Goal: Find specific page/section: Find specific page/section

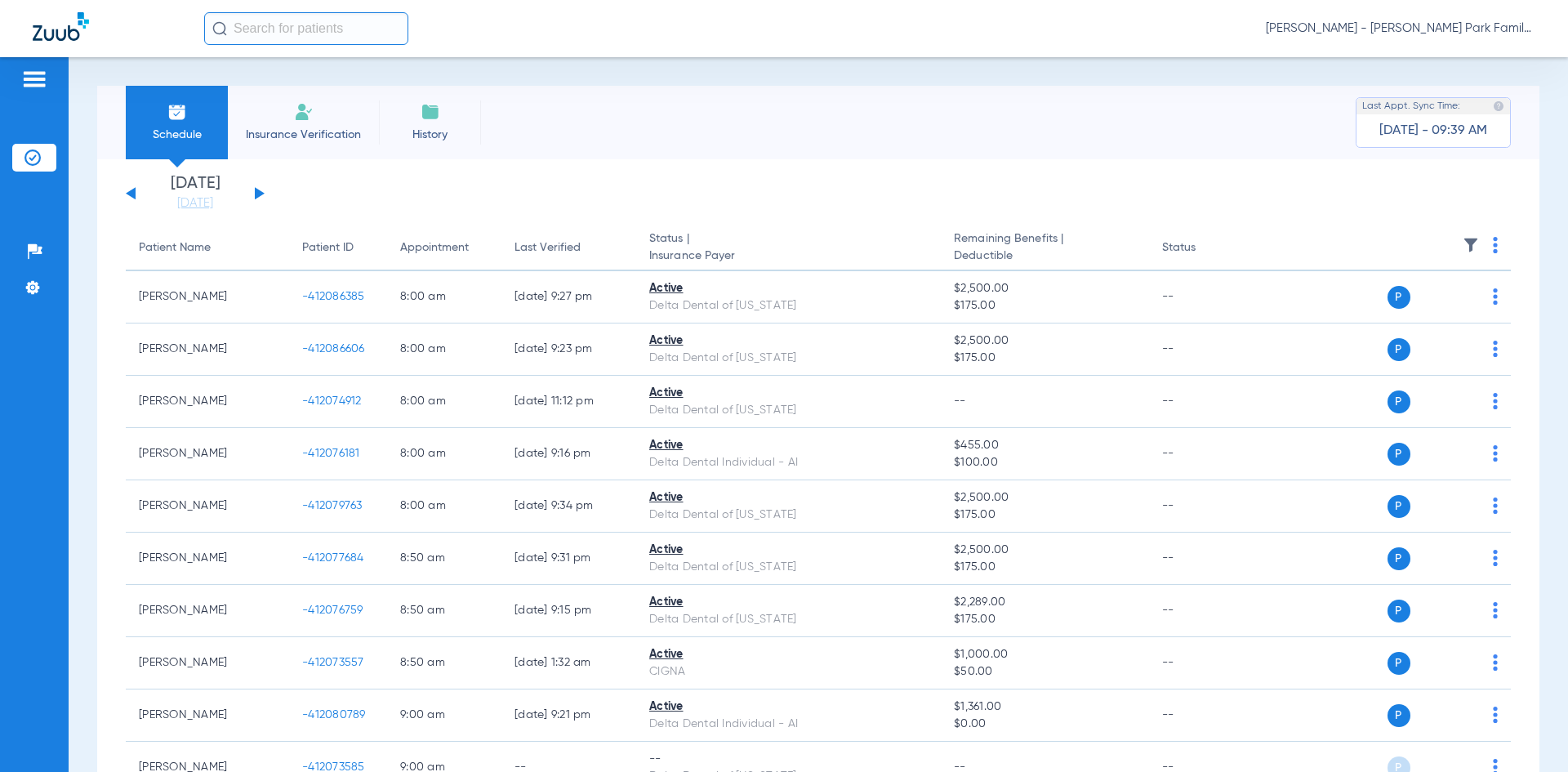
click at [254, 193] on div "[DATE] [DATE] [DATE] [DATE] [DATE] [DATE] [DATE] [DATE] [DATE] [DATE] [DATE] [D…" at bounding box center [195, 193] width 139 height 36
click at [1463, 241] on img at bounding box center [1471, 245] width 17 height 17
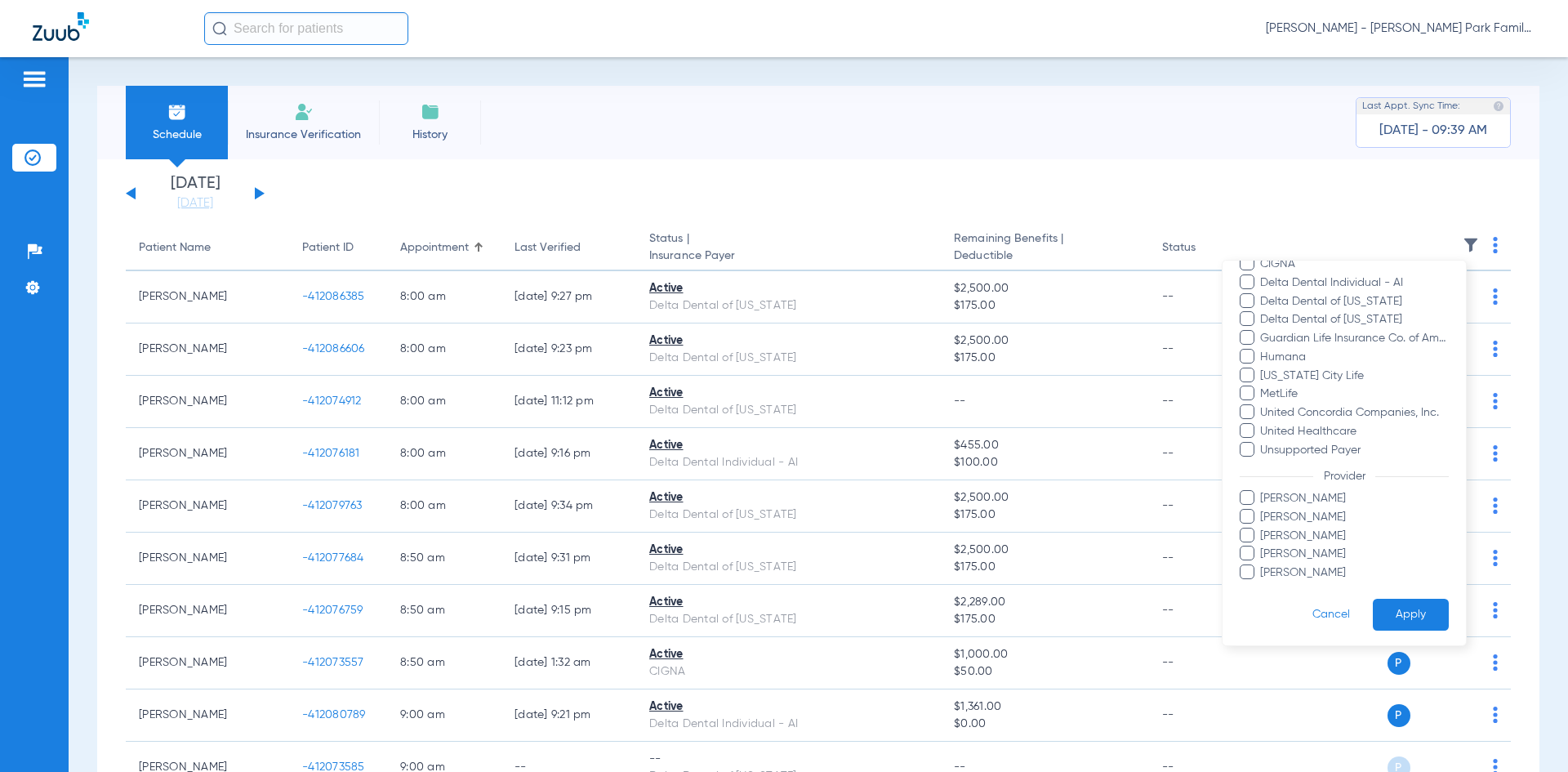
scroll to position [236, 0]
click at [1245, 550] on span at bounding box center [1247, 550] width 15 height 15
click at [1262, 563] on input "[PERSON_NAME]" at bounding box center [1262, 563] width 0 height 0
click at [1392, 611] on button "Apply" at bounding box center [1411, 612] width 76 height 32
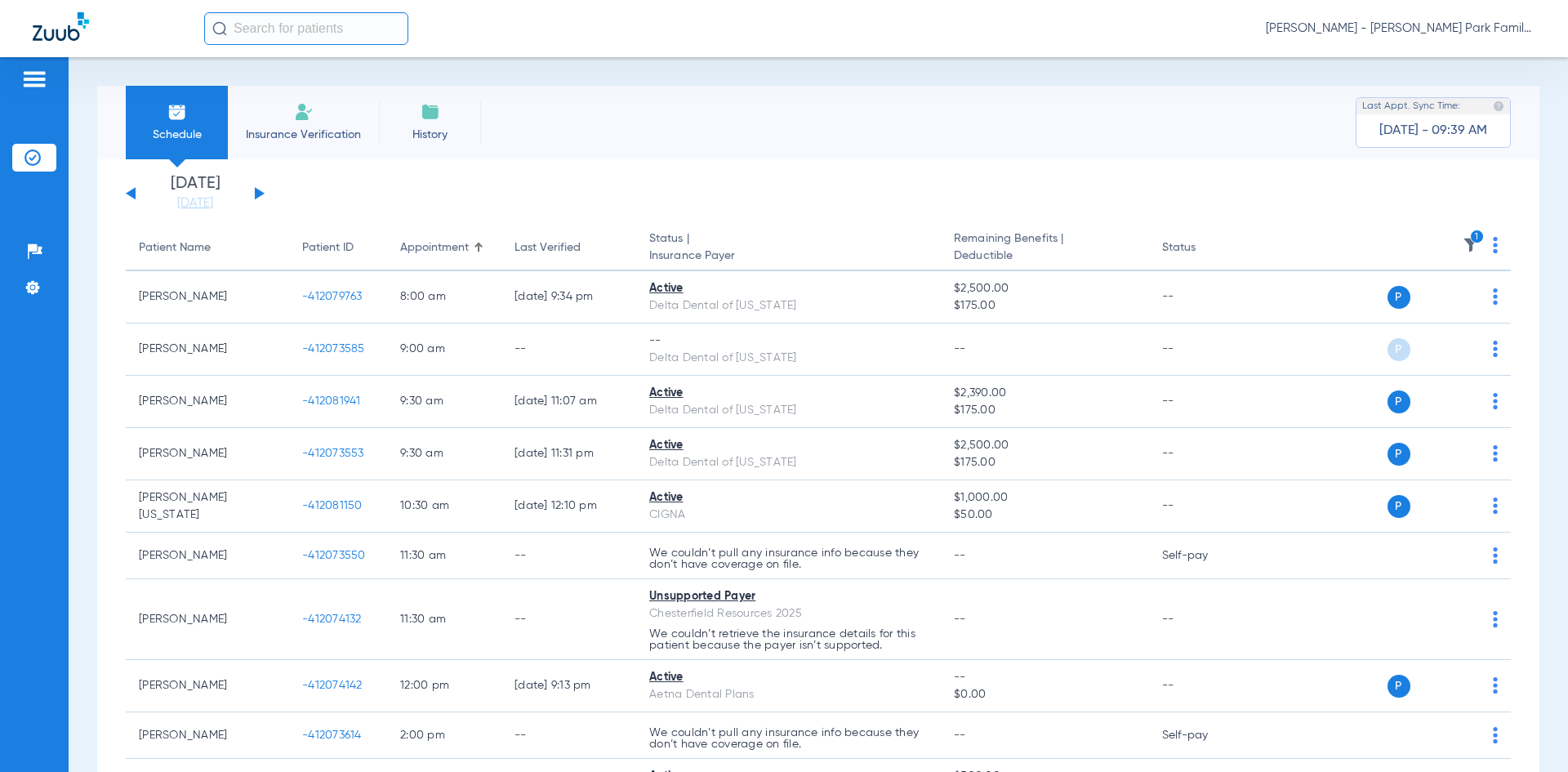
click at [258, 190] on button at bounding box center [259, 192] width 10 height 12
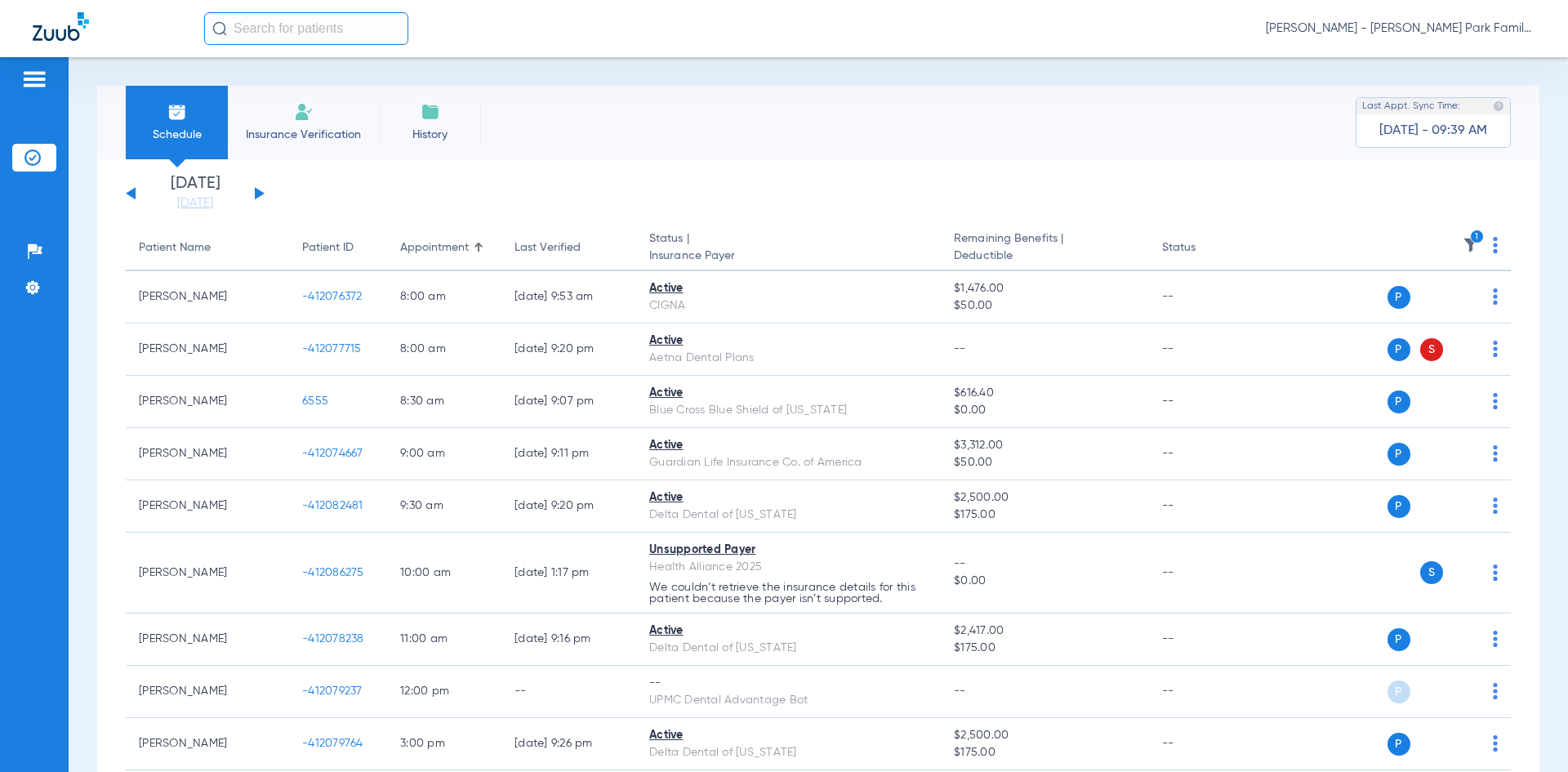
click at [1470, 241] on icon "1" at bounding box center [1478, 236] width 15 height 15
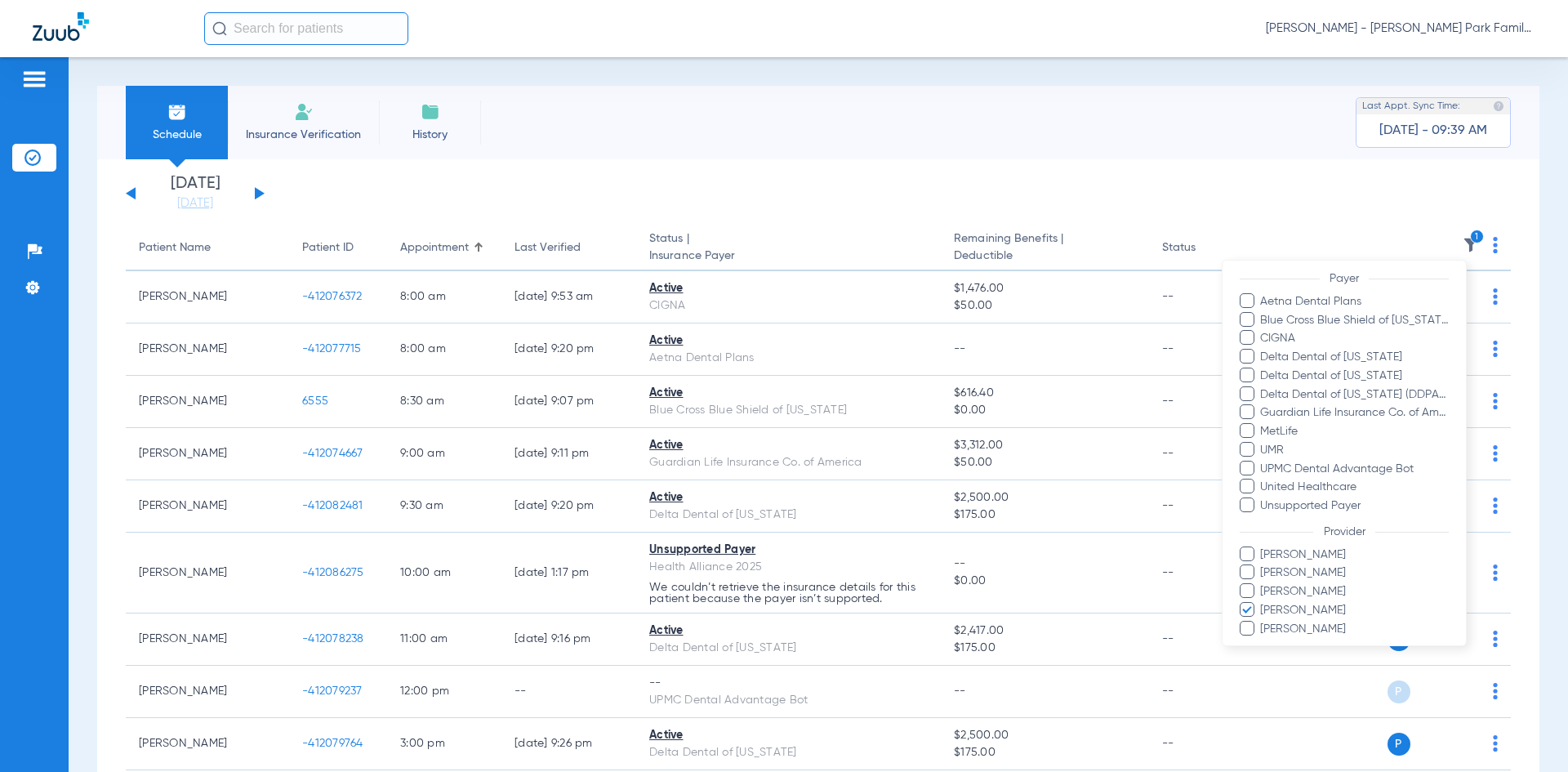
scroll to position [210, 0]
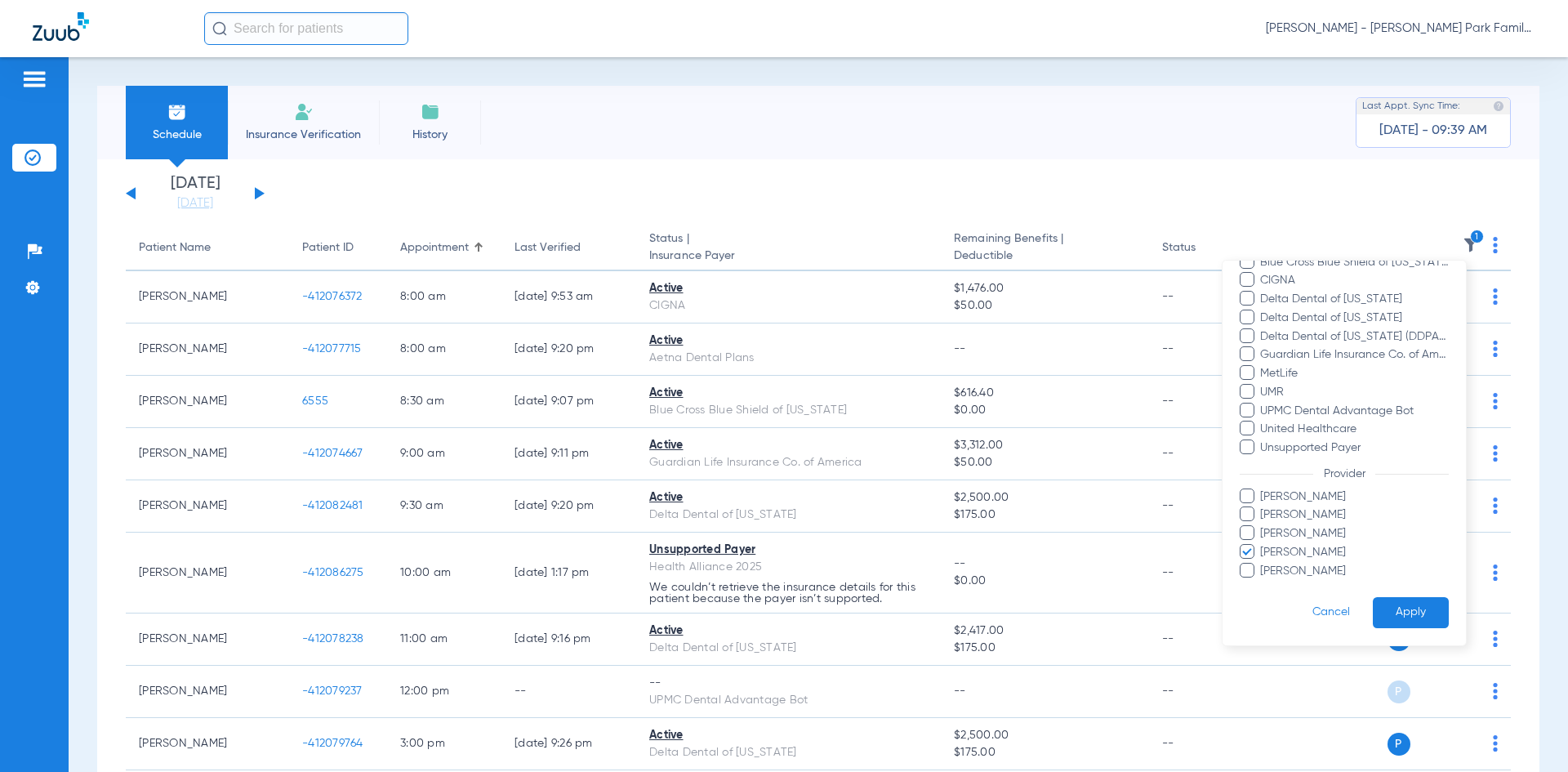
click at [1382, 611] on button "Apply" at bounding box center [1411, 613] width 76 height 32
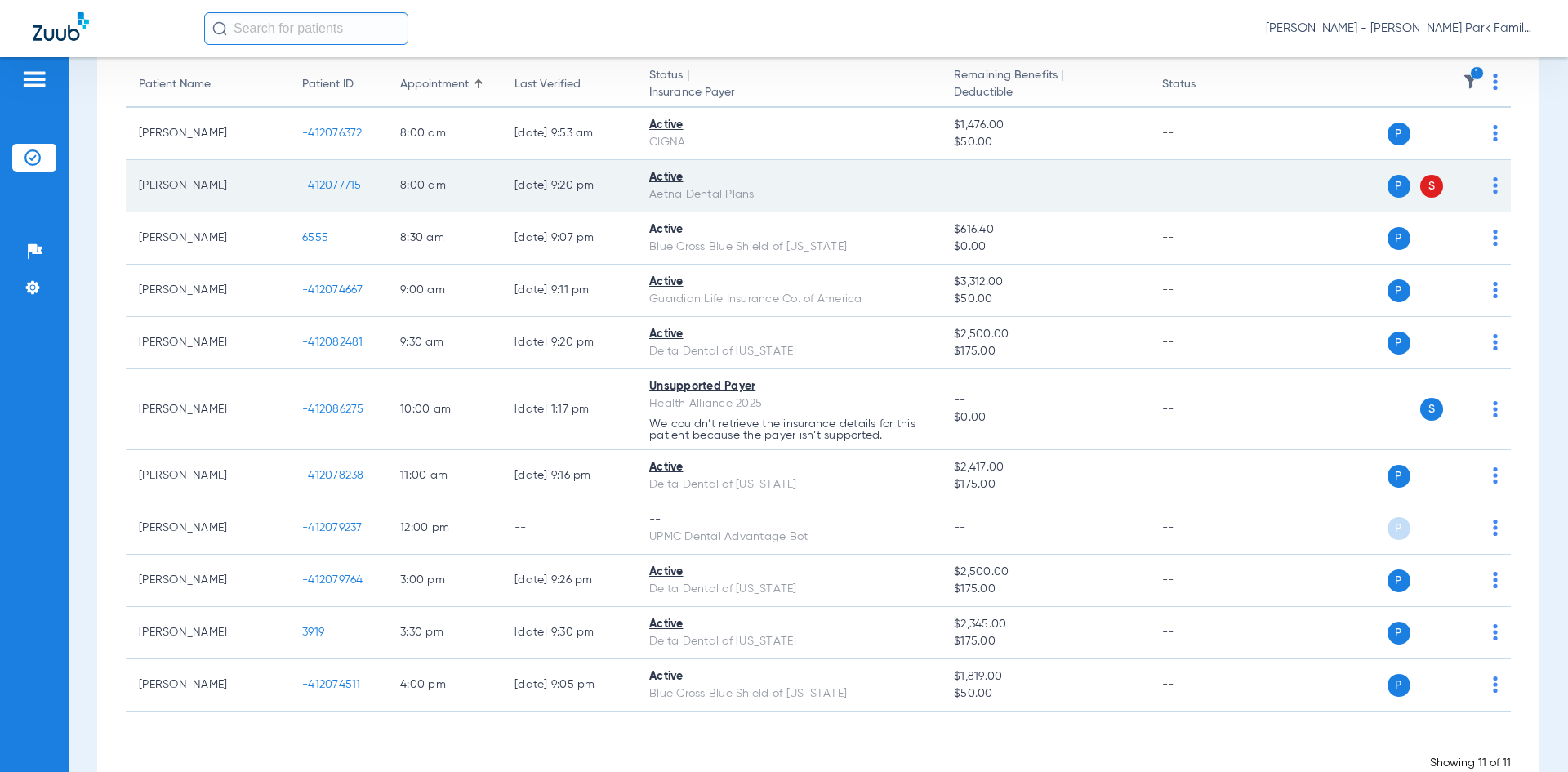
scroll to position [207, 0]
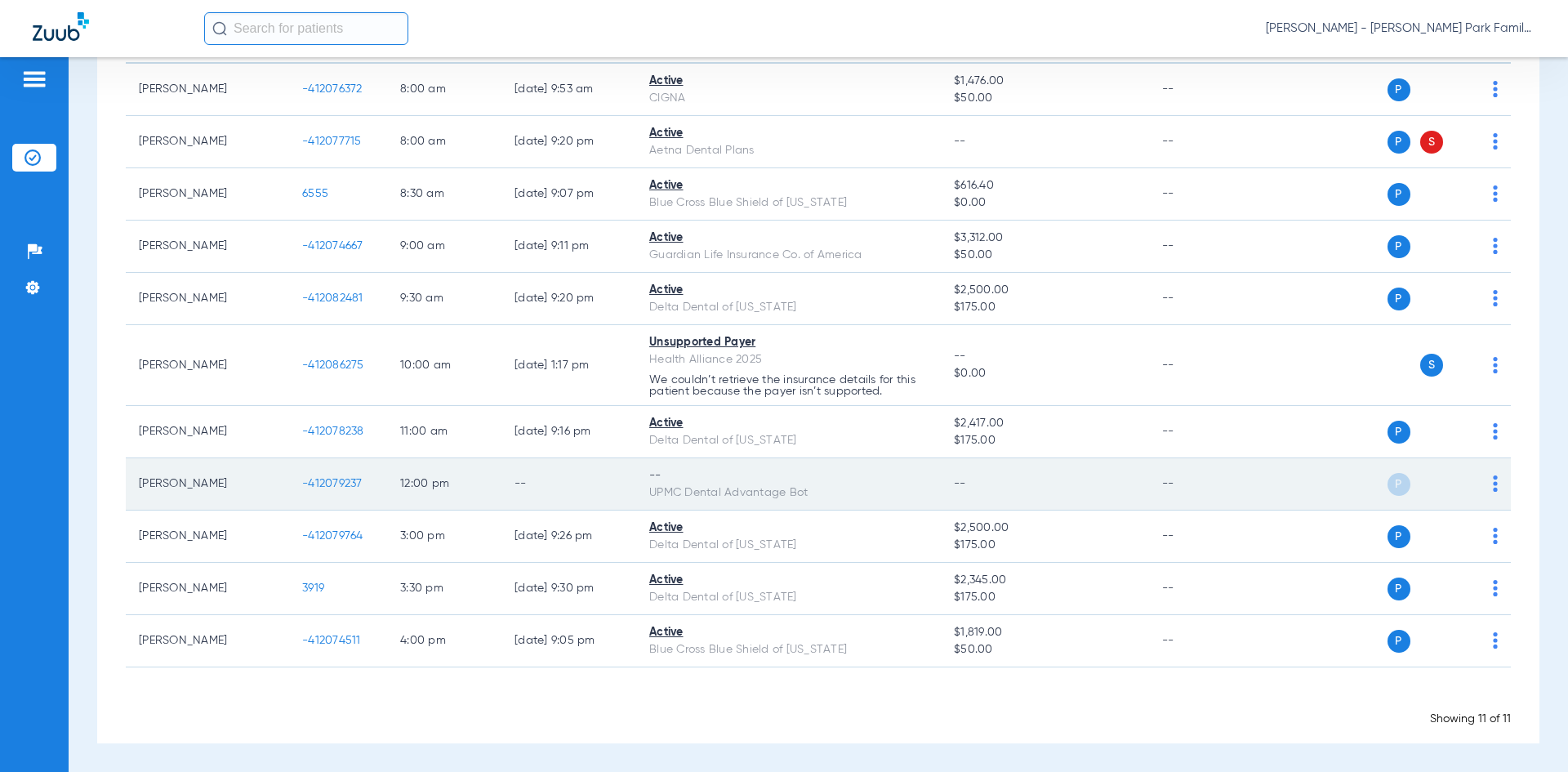
click at [871, 501] on div "UPMC Dental Advantage Bot" at bounding box center [789, 492] width 279 height 17
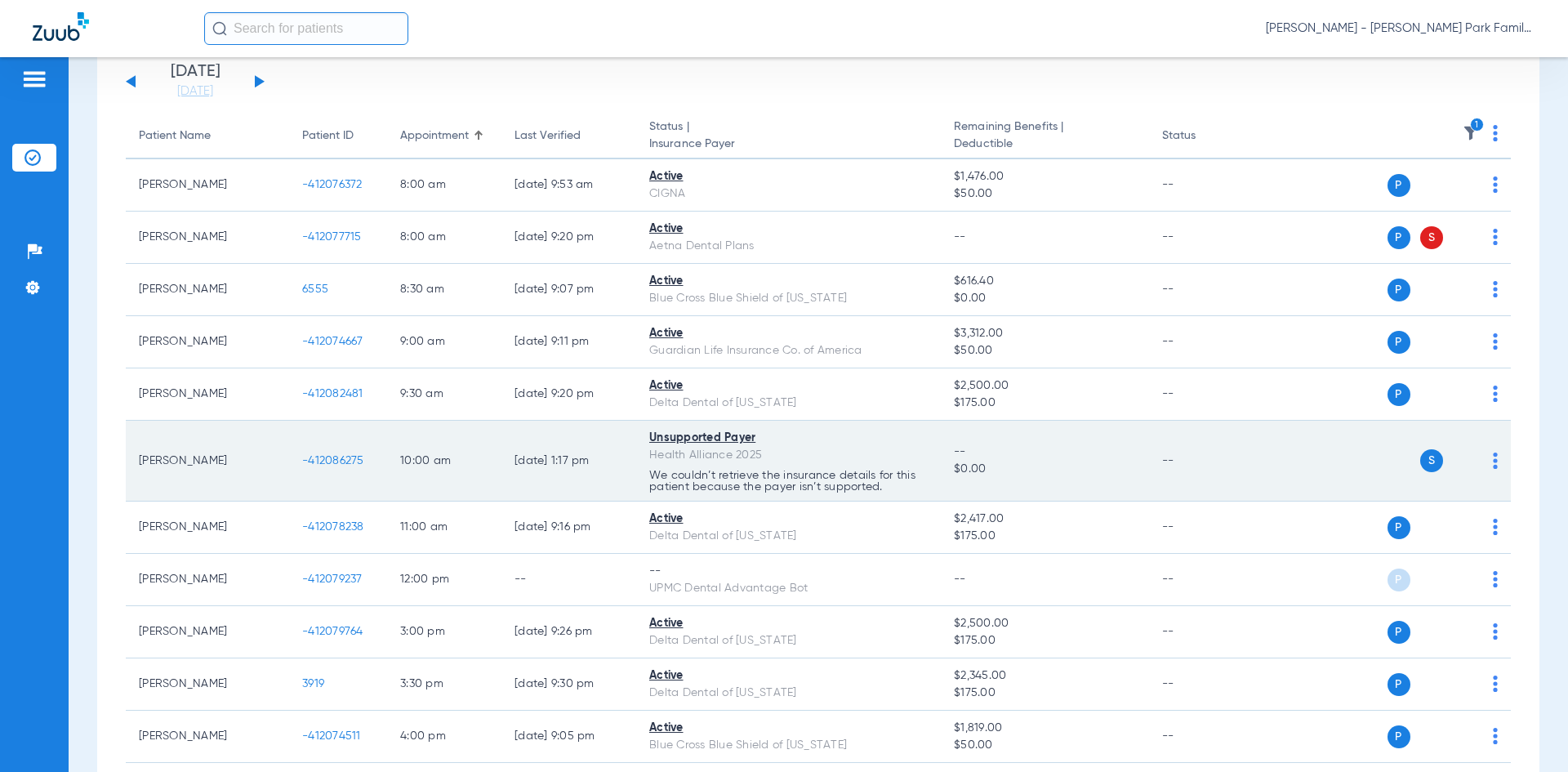
scroll to position [0, 0]
